Goal: Transaction & Acquisition: Purchase product/service

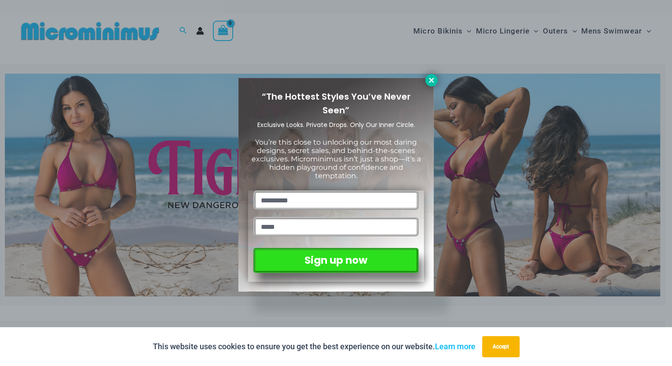
click at [432, 78] on icon at bounding box center [431, 80] width 5 height 5
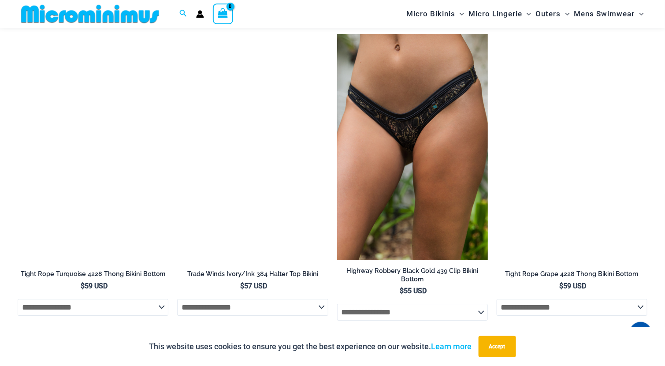
scroll to position [2158, 0]
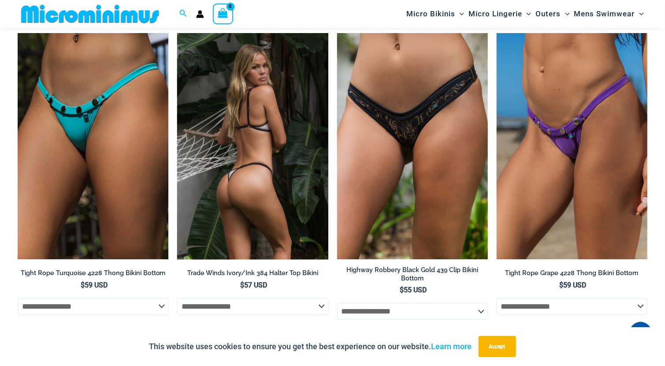
click at [283, 140] on img at bounding box center [252, 146] width 151 height 226
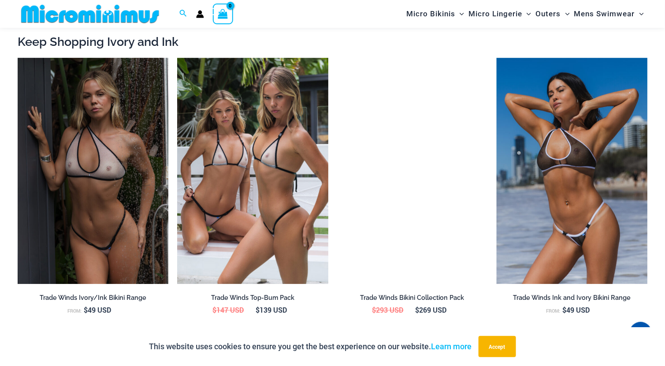
scroll to position [1003, 0]
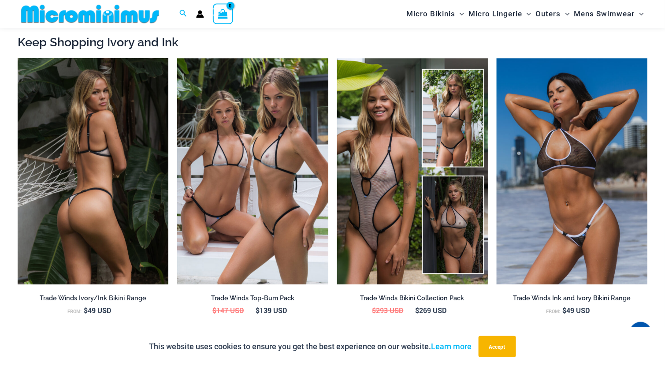
click at [122, 212] on img at bounding box center [93, 171] width 151 height 226
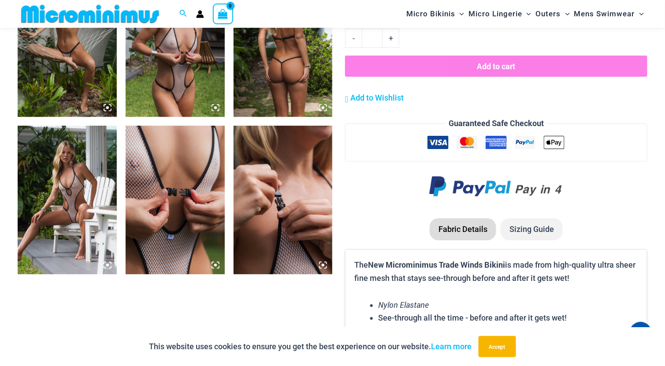
scroll to position [1065, 0]
click at [186, 158] on img at bounding box center [175, 199] width 99 height 148
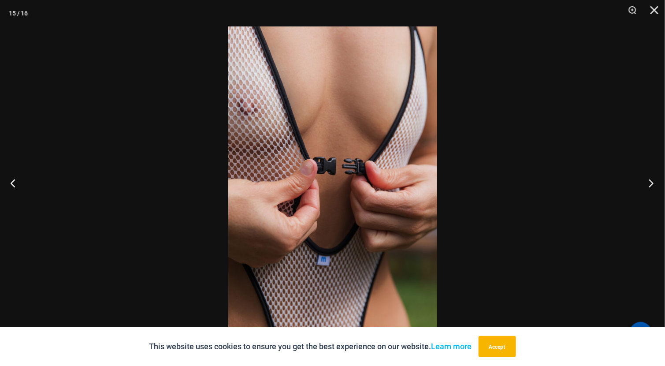
click at [650, 184] on button "Next" at bounding box center [648, 183] width 33 height 44
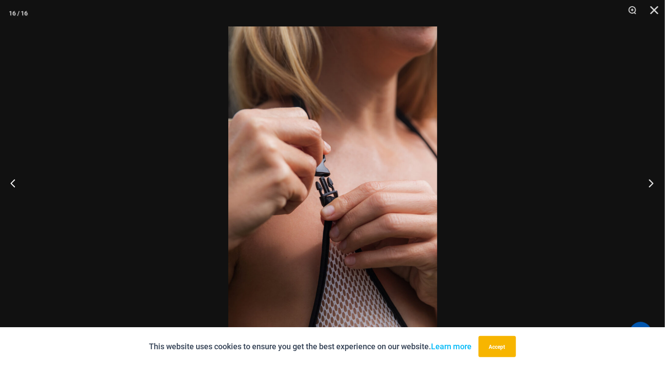
click at [650, 184] on button "Next" at bounding box center [648, 183] width 33 height 44
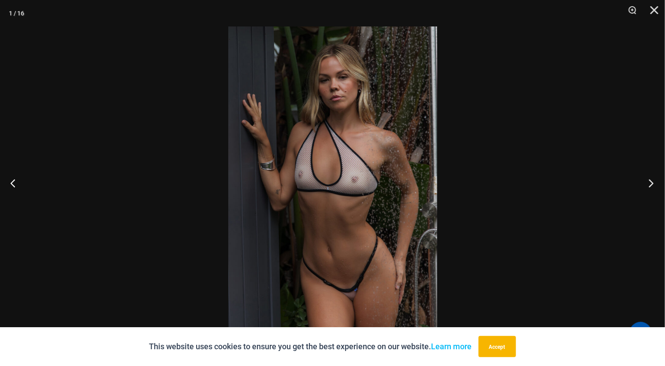
click at [650, 184] on button "Next" at bounding box center [648, 183] width 33 height 44
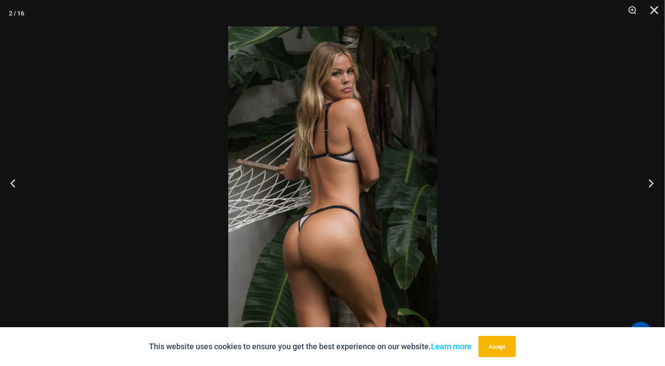
click at [650, 184] on button "Next" at bounding box center [648, 183] width 33 height 44
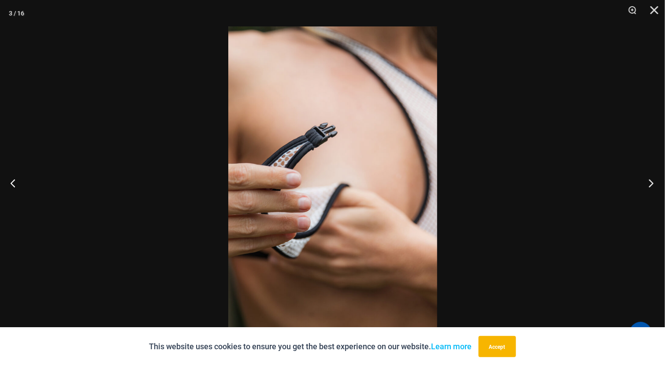
click at [650, 184] on button "Next" at bounding box center [648, 183] width 33 height 44
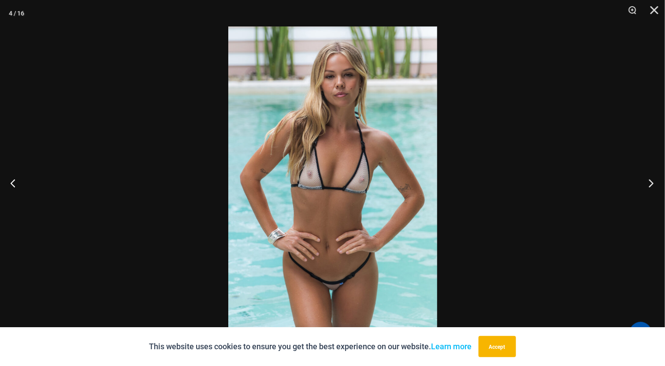
click at [650, 184] on button "Next" at bounding box center [648, 183] width 33 height 44
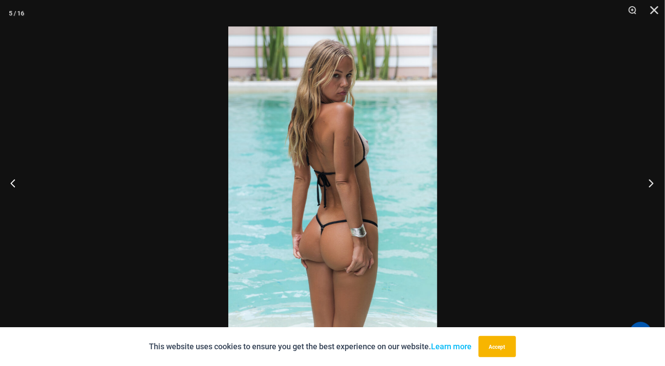
click at [650, 184] on button "Next" at bounding box center [648, 183] width 33 height 44
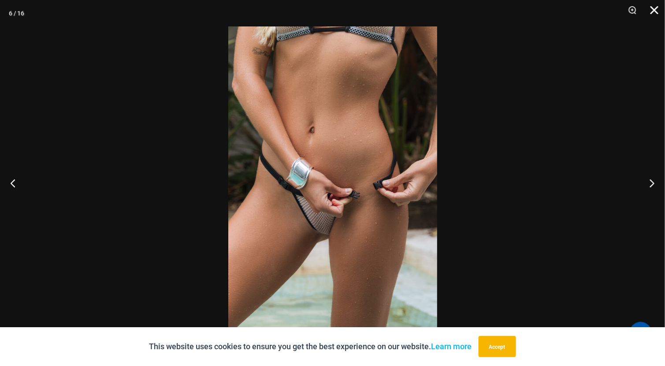
click at [654, 9] on button "Close" at bounding box center [651, 13] width 22 height 26
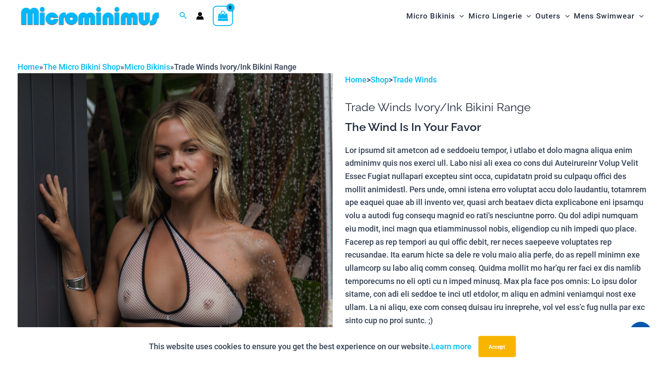
scroll to position [0, 0]
